Goal: Book appointment/travel/reservation

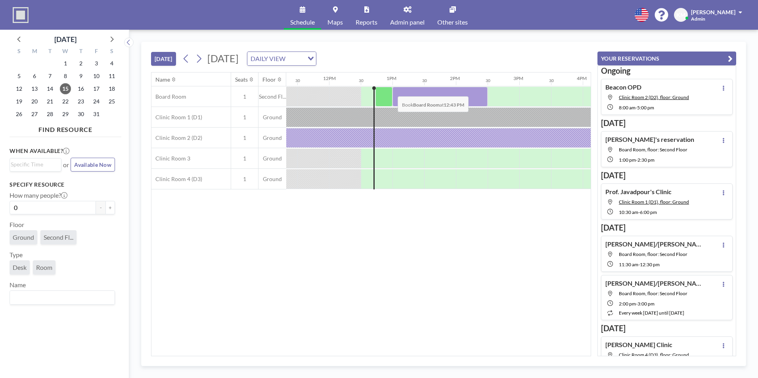
scroll to position [0, 762]
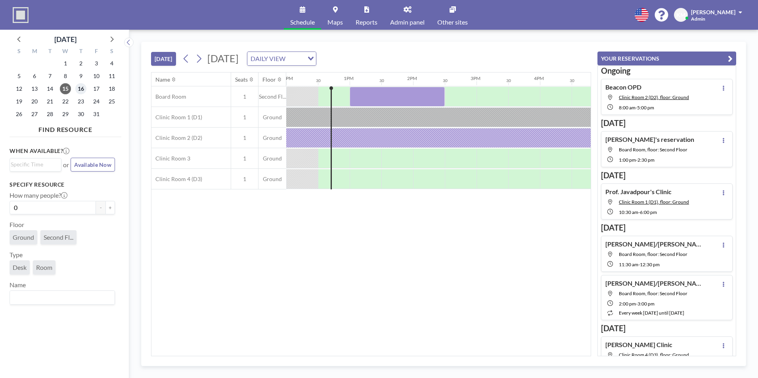
click at [84, 91] on span "16" at bounding box center [80, 88] width 11 height 11
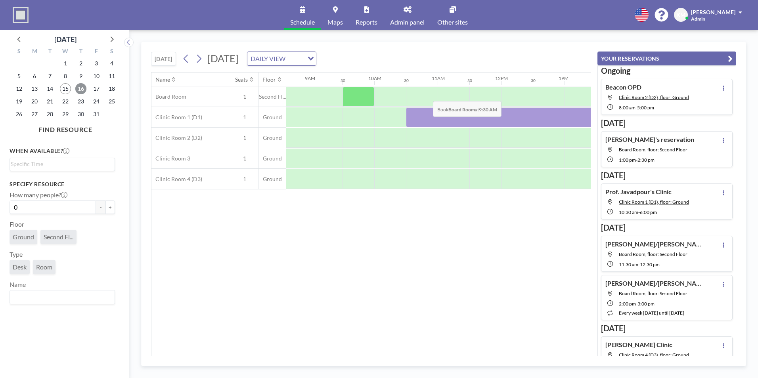
scroll to position [0, 547]
click at [382, 98] on div at bounding box center [390, 97] width 32 height 20
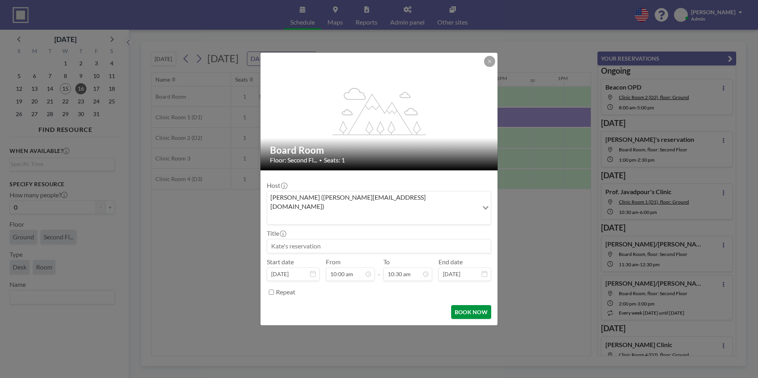
scroll to position [296, 0]
click at [482, 305] on button "BOOK NOW" at bounding box center [471, 312] width 40 height 14
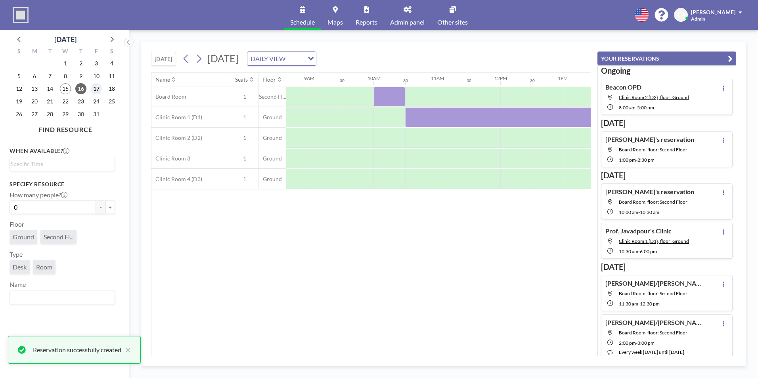
click at [94, 87] on span "17" at bounding box center [96, 88] width 11 height 11
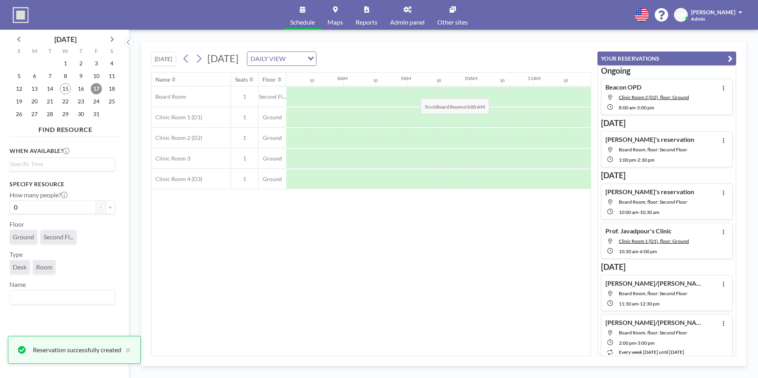
scroll to position [0, 476]
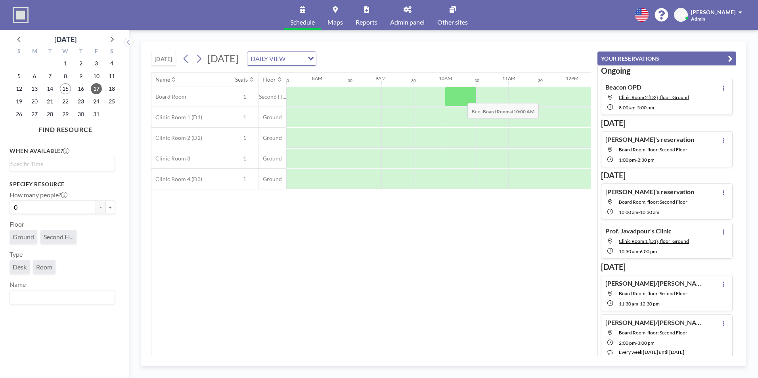
click at [461, 97] on div at bounding box center [461, 97] width 32 height 20
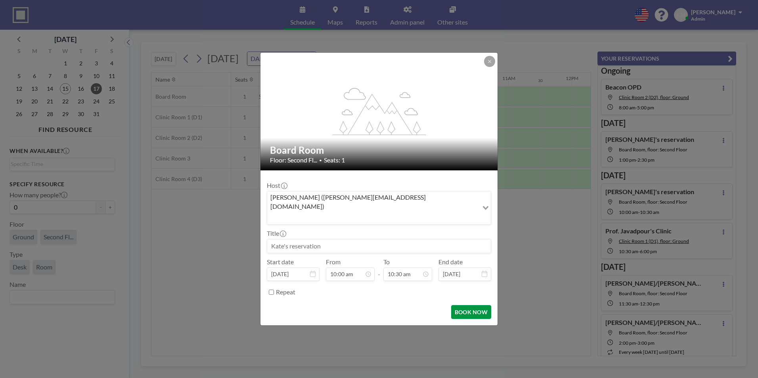
click at [459, 305] on button "BOOK NOW" at bounding box center [471, 312] width 40 height 14
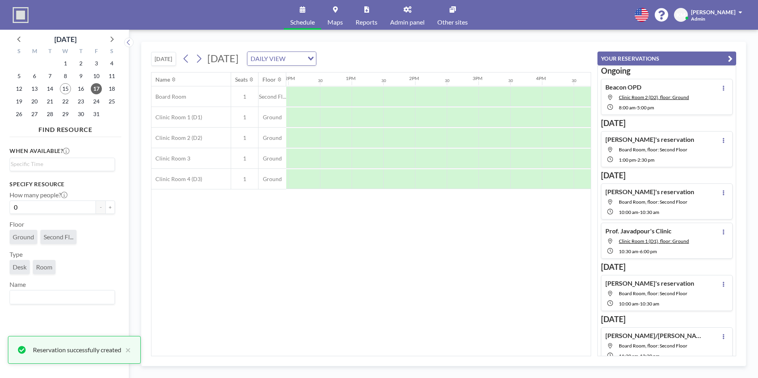
scroll to position [0, 765]
click at [495, 96] on div at bounding box center [490, 97] width 32 height 20
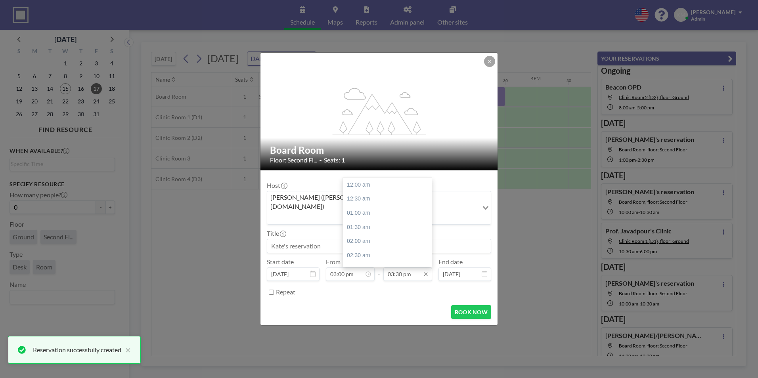
scroll to position [438, 0]
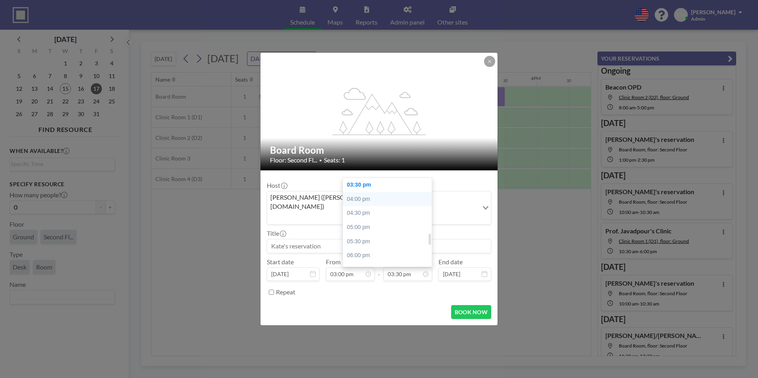
click at [387, 194] on div "04:00 pm" at bounding box center [389, 199] width 93 height 14
type input "04:00 pm"
click at [464, 305] on button "BOOK NOW" at bounding box center [471, 312] width 40 height 14
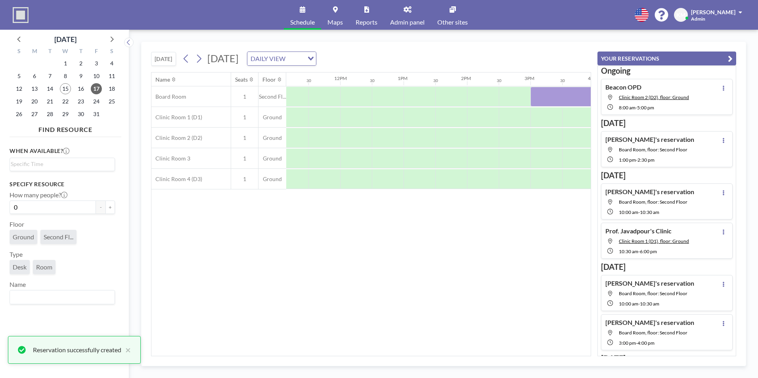
scroll to position [0, 707]
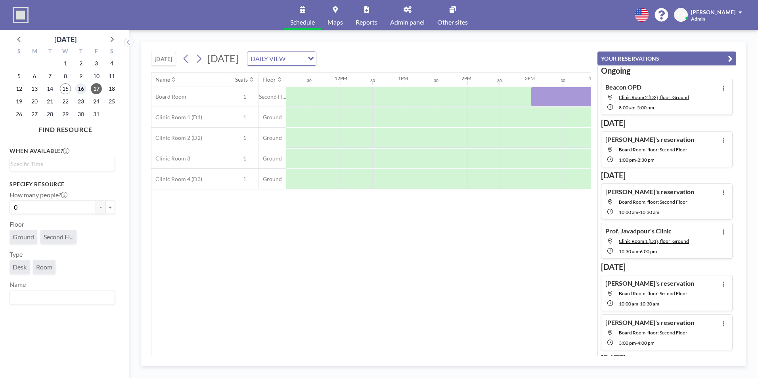
click at [79, 87] on span "16" at bounding box center [80, 88] width 11 height 11
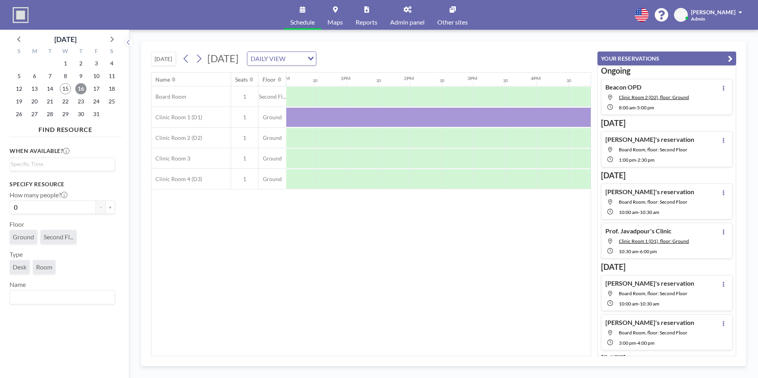
scroll to position [0, 765]
click at [369, 96] on div at bounding box center [362, 97] width 32 height 20
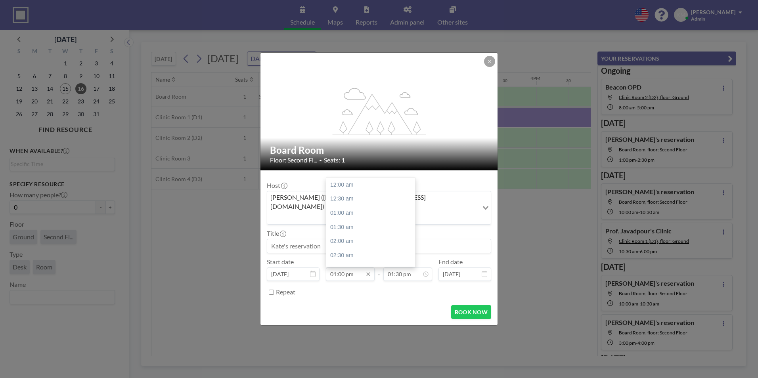
scroll to position [367, 0]
click at [365, 192] on div "01:30 pm" at bounding box center [372, 199] width 93 height 14
type input "01:30 pm"
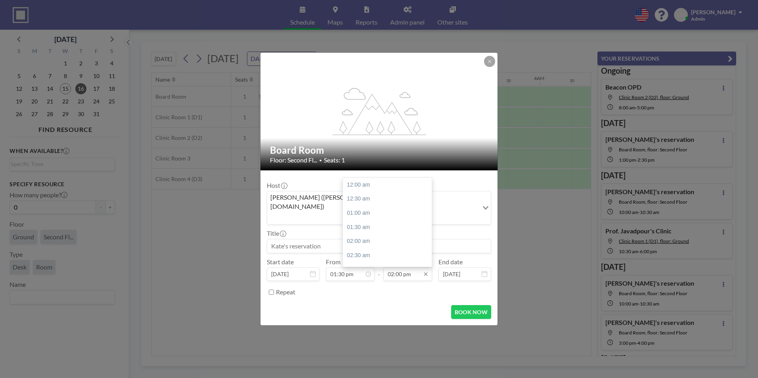
scroll to position [395, 0]
click at [406, 268] on input "02:00 pm" at bounding box center [408, 274] width 49 height 13
click at [384, 194] on div "02:30 pm" at bounding box center [389, 199] width 93 height 14
type input "02:30 pm"
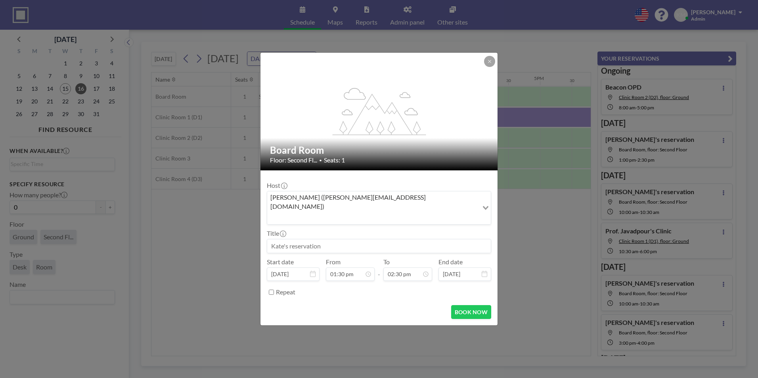
click at [353, 240] on input at bounding box center [379, 246] width 224 height 13
type input "M"
click at [370, 242] on input "EM/MM" at bounding box center [379, 246] width 224 height 13
type input "EM/MMS"
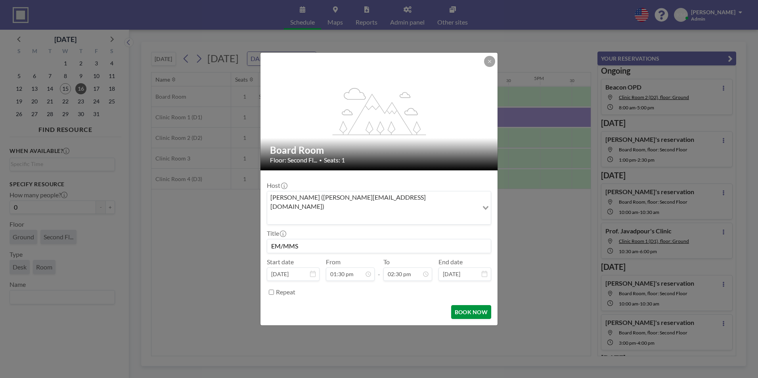
click at [471, 305] on button "BOOK NOW" at bounding box center [471, 312] width 40 height 14
